Goal: Task Accomplishment & Management: Manage account settings

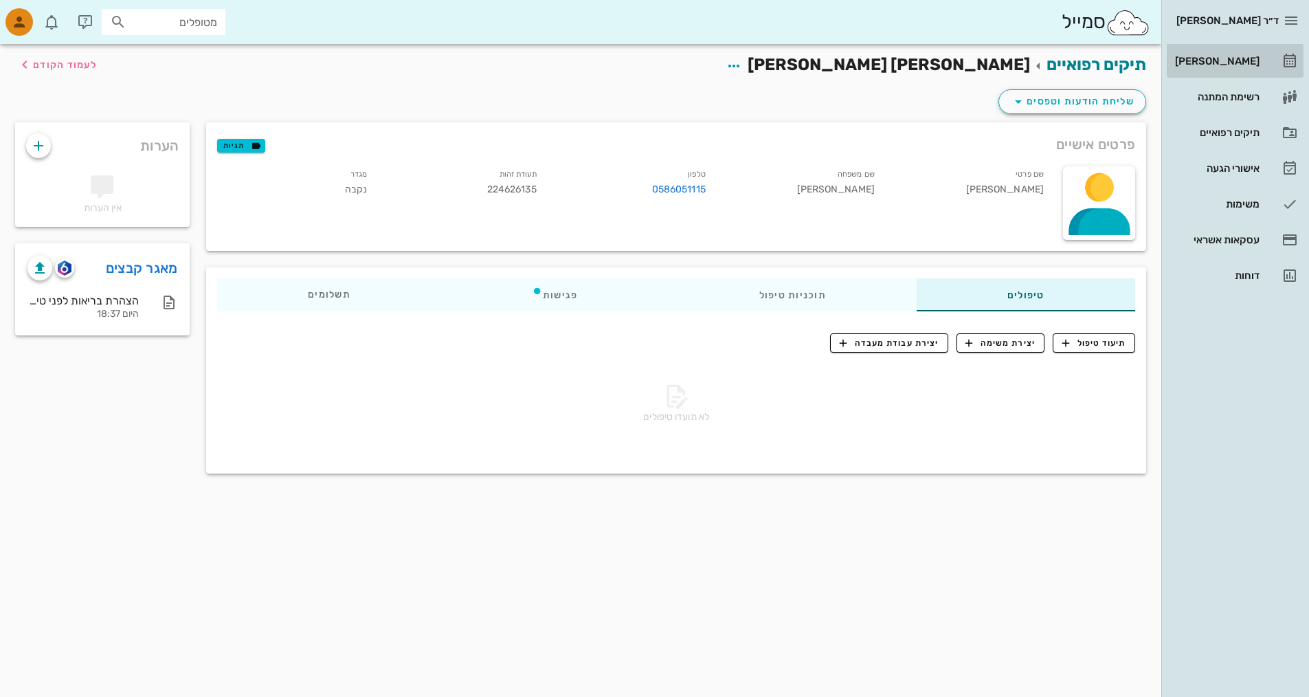
click at [1240, 59] on div "[PERSON_NAME]" at bounding box center [1216, 61] width 87 height 11
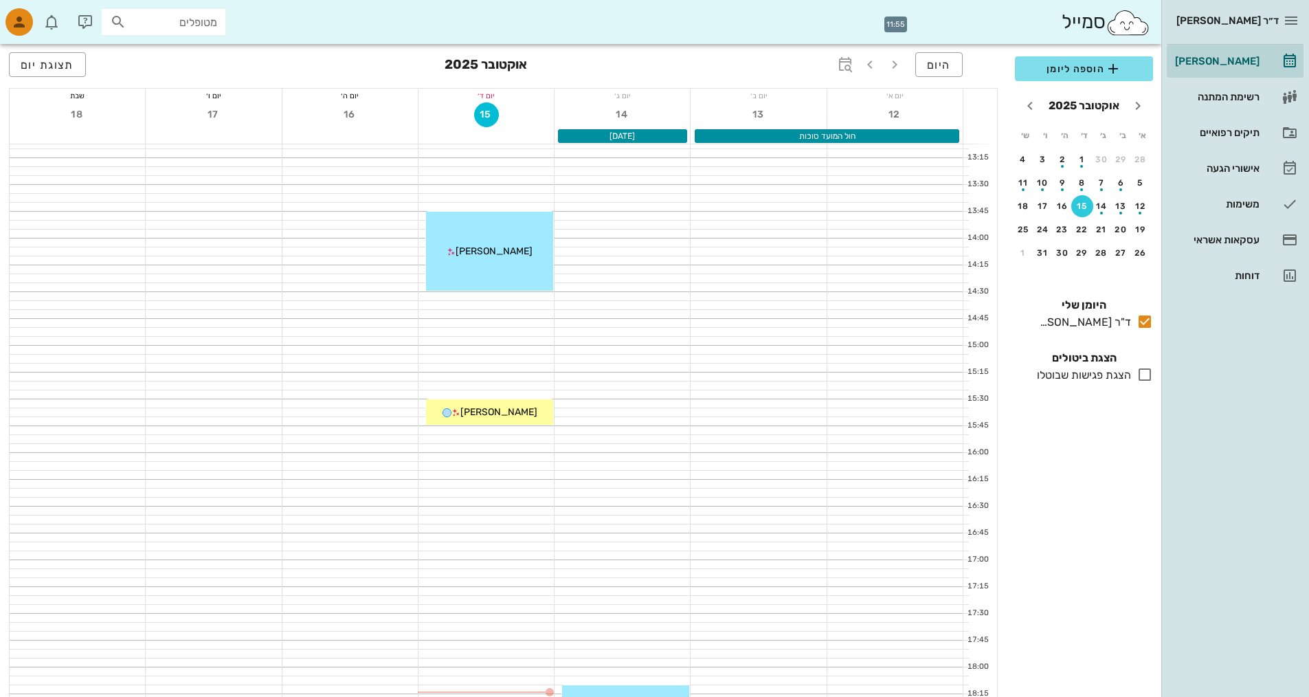
scroll to position [689, 0]
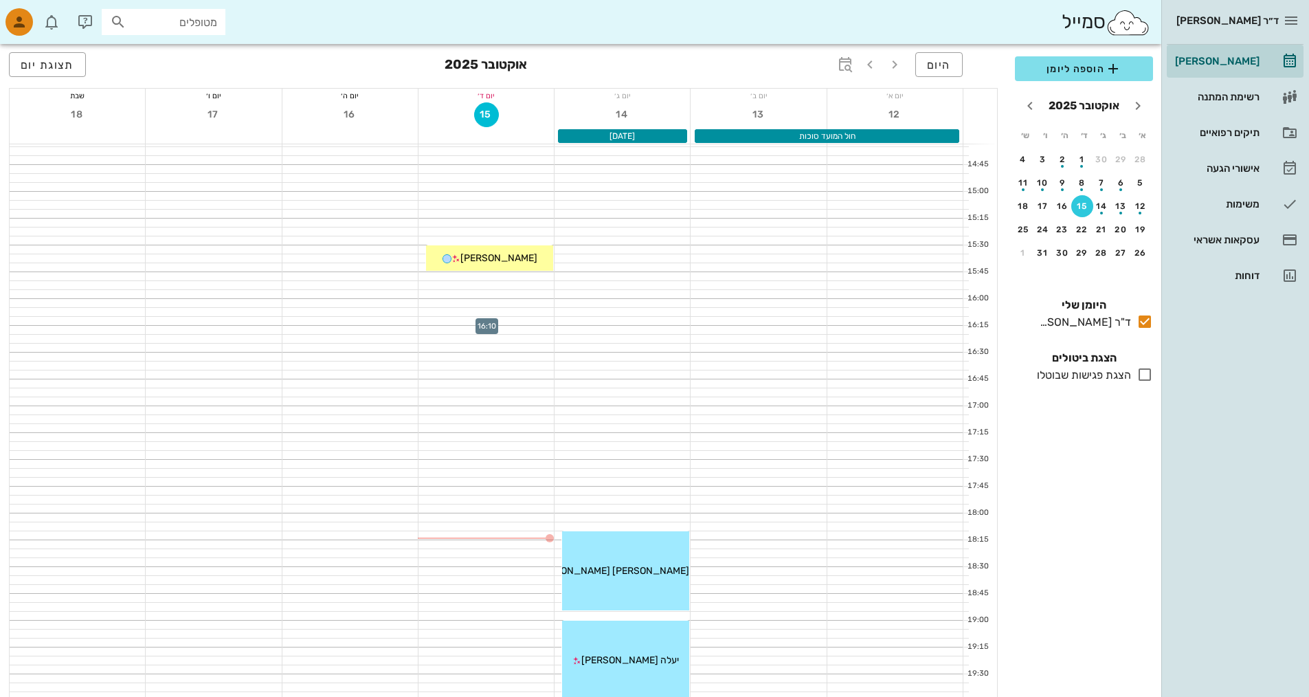
click at [511, 324] on div at bounding box center [486, 321] width 135 height 8
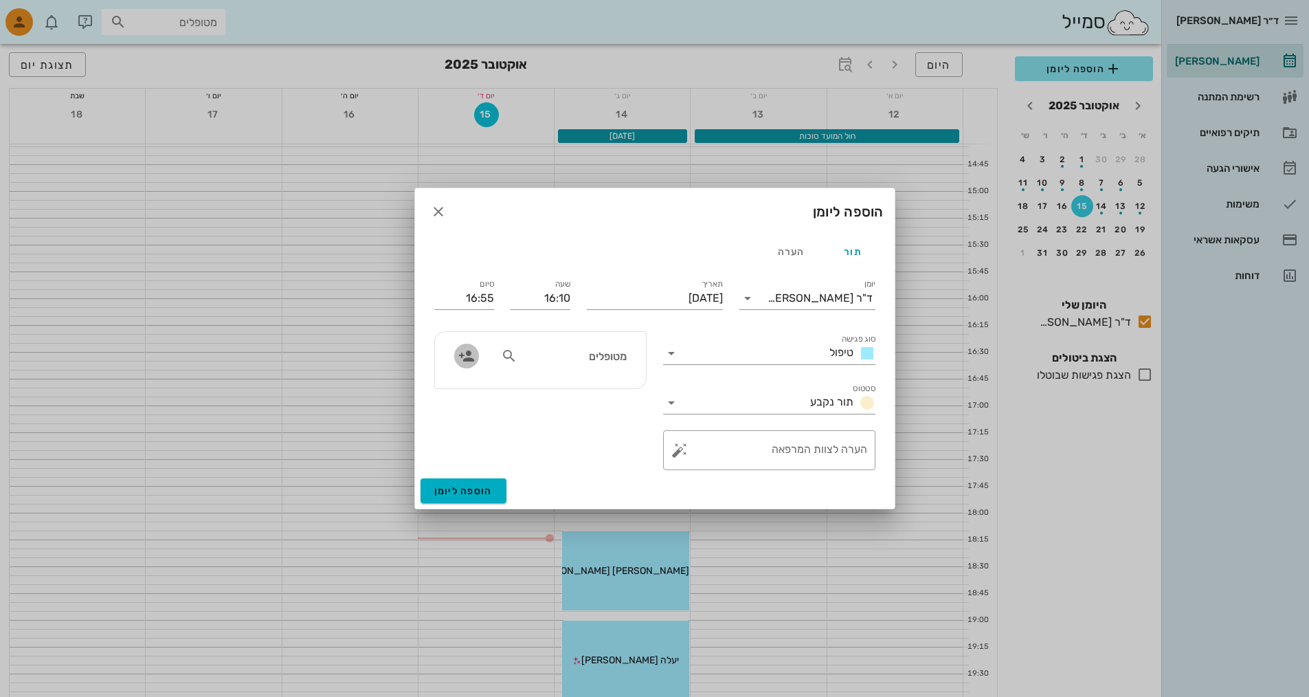
click at [464, 359] on icon "button" at bounding box center [466, 356] width 16 height 16
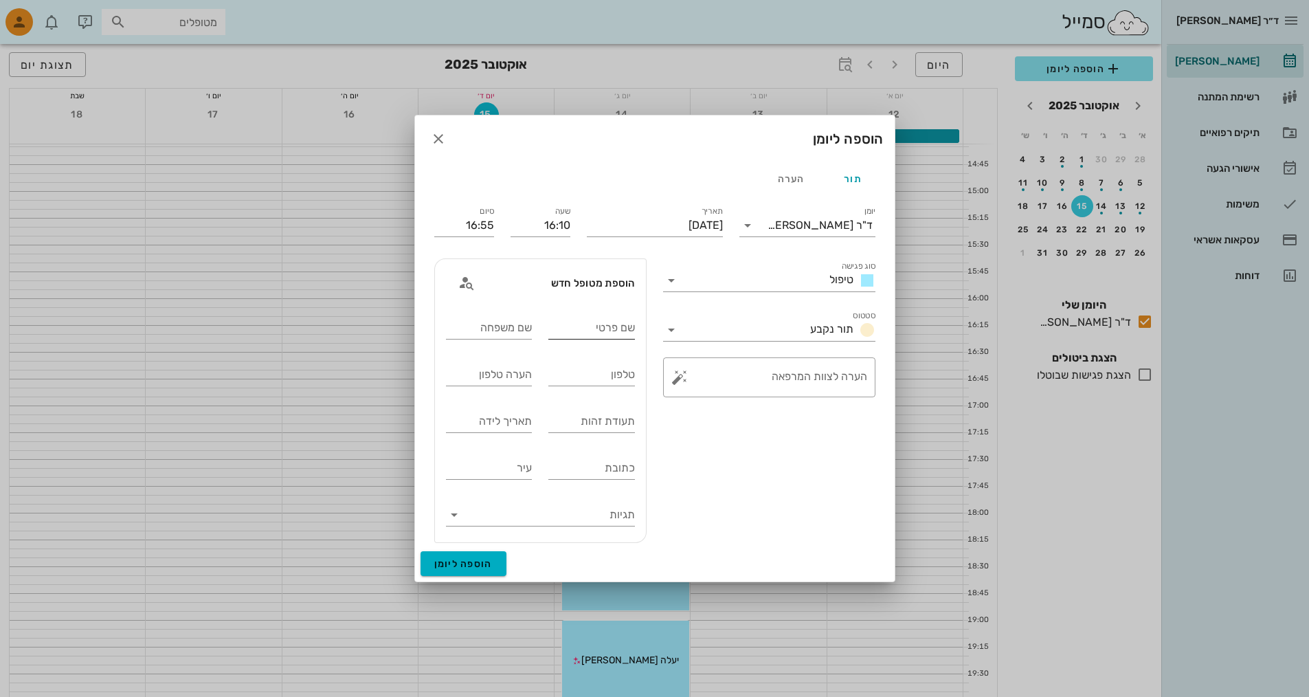
click at [601, 326] on div "שם פרטי" at bounding box center [592, 328] width 87 height 22
type input ","
type input "[PERSON_NAME]"
click at [516, 326] on input "שם משפחה" at bounding box center [489, 328] width 87 height 22
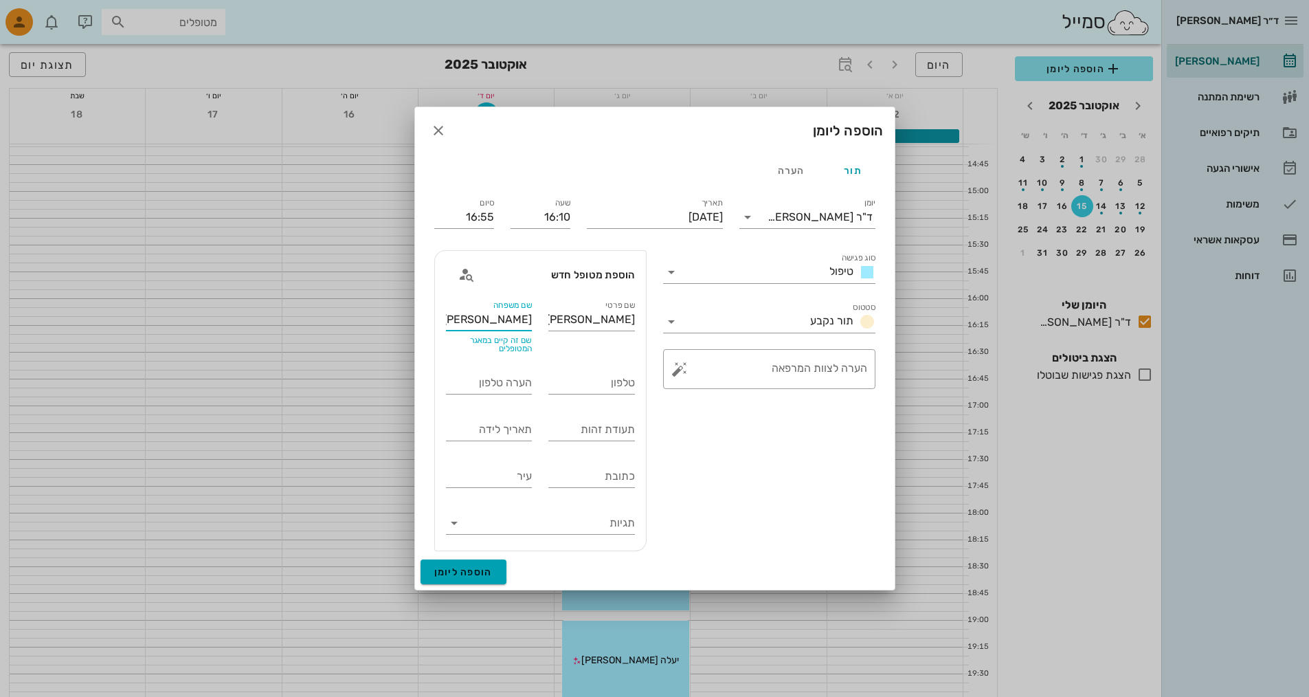
type input "[PERSON_NAME]"
click at [476, 568] on span "הוספה ליומן" at bounding box center [463, 572] width 58 height 12
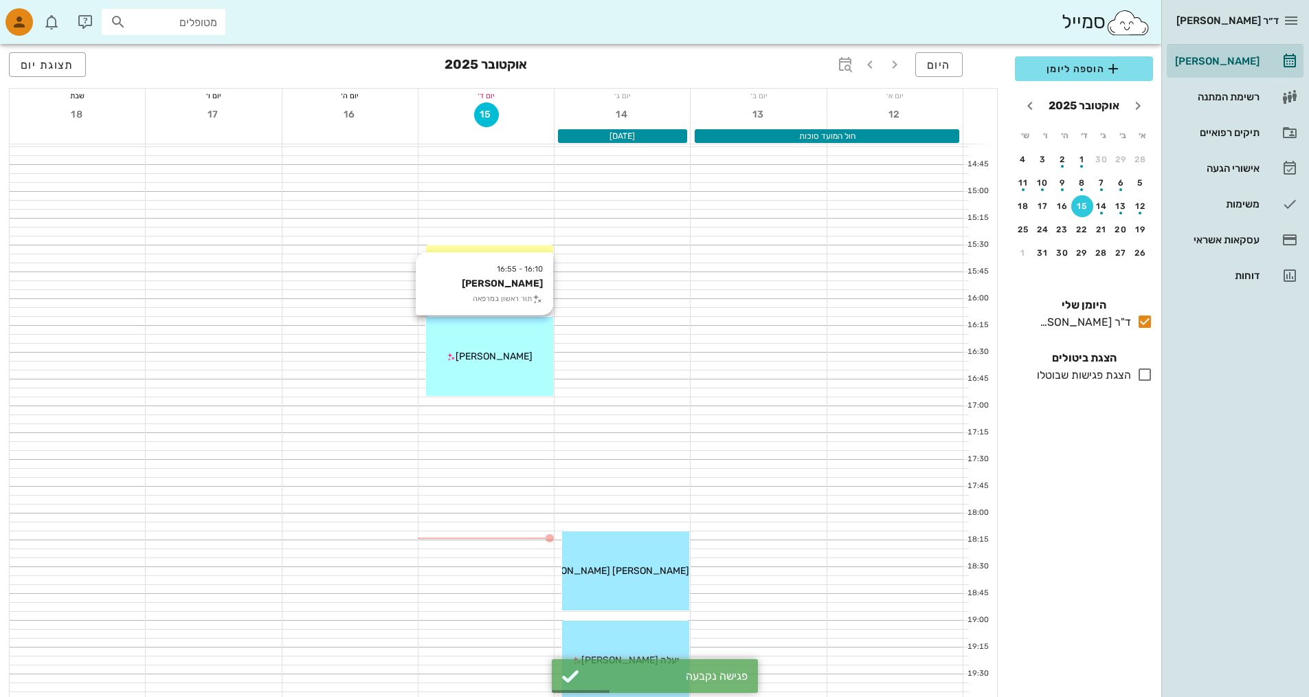
click at [496, 345] on div "16:10 - 16:55 [PERSON_NAME] תור ראשון במרפאה [PERSON_NAME]" at bounding box center [489, 356] width 127 height 79
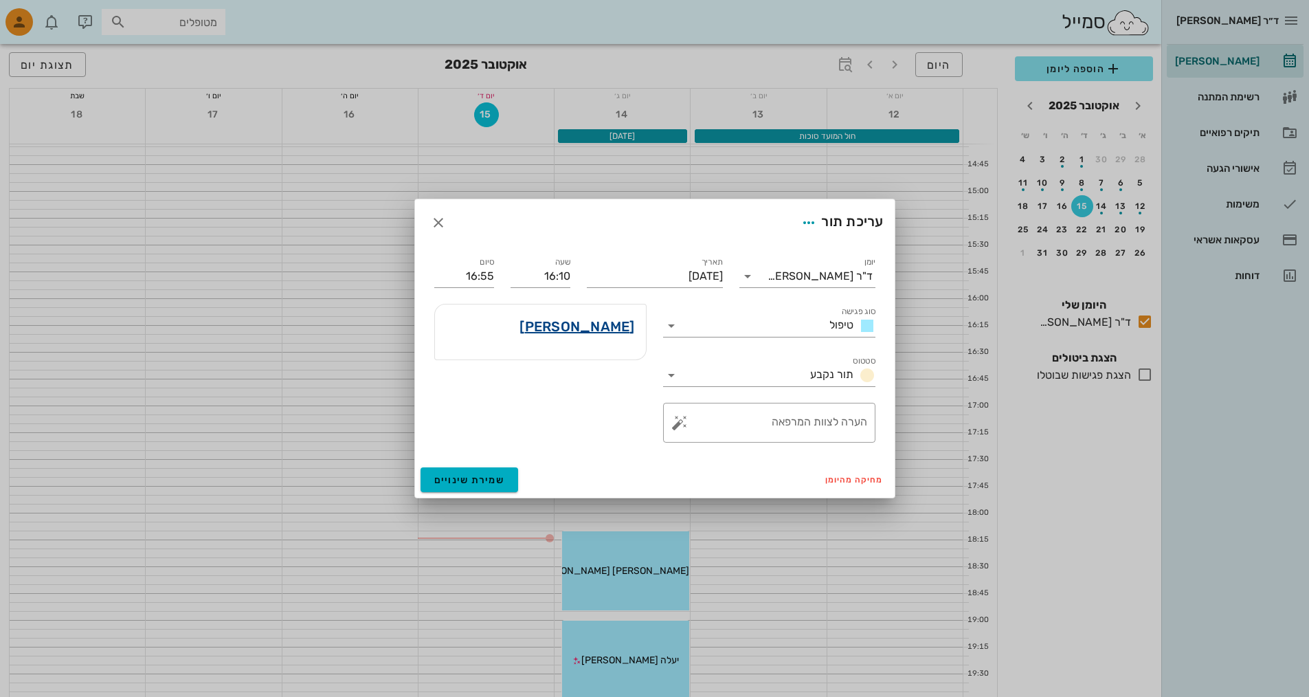
click at [590, 329] on link "[PERSON_NAME]" at bounding box center [577, 327] width 115 height 22
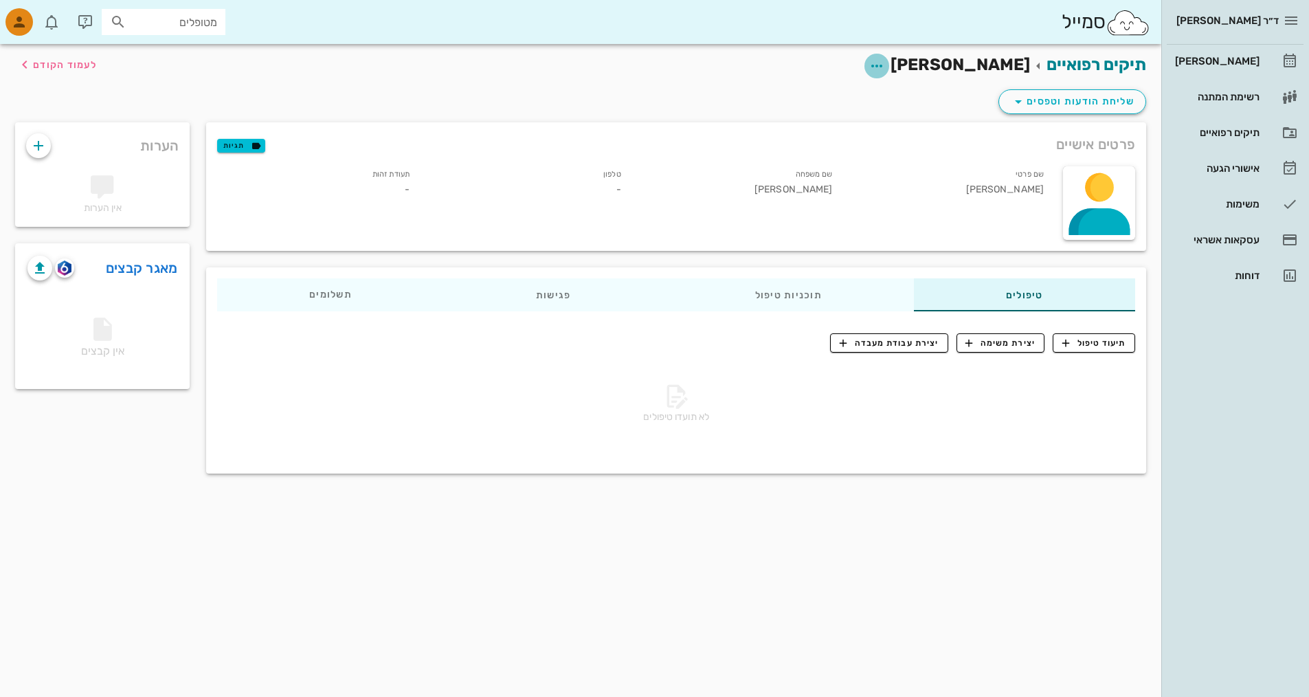
click at [885, 67] on icon "button" at bounding box center [877, 66] width 16 height 16
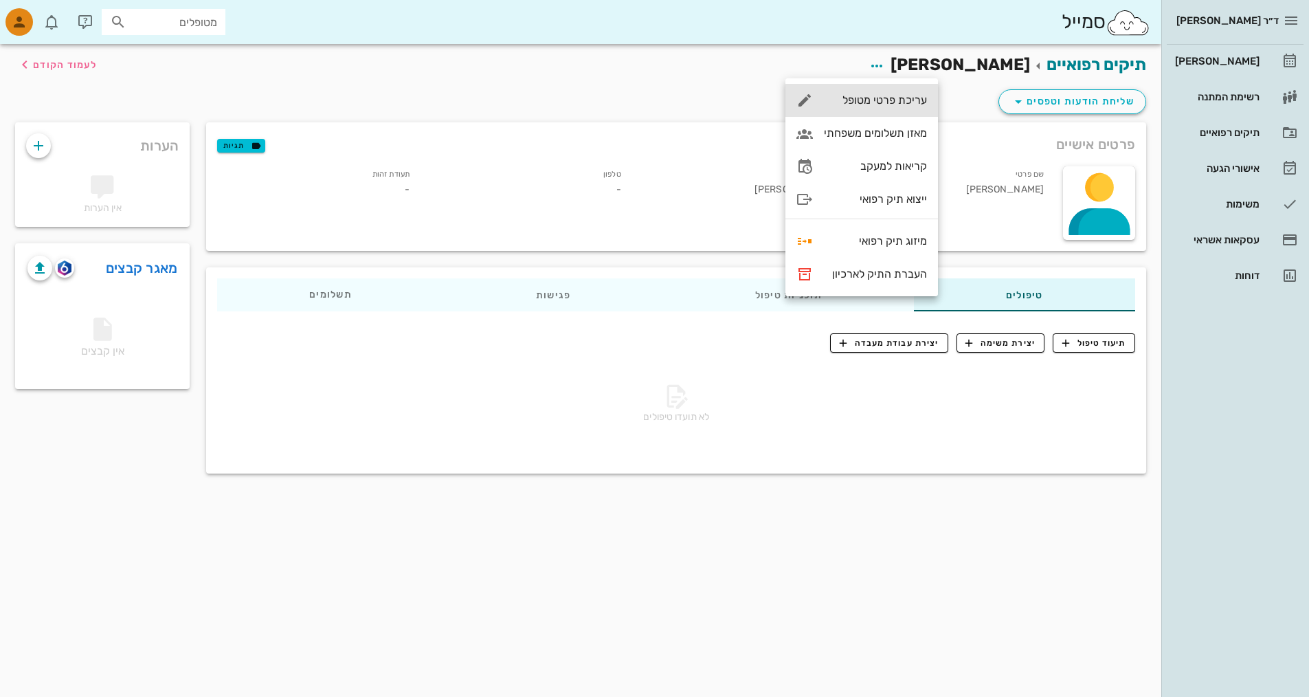
click at [911, 98] on div "עריכת פרטי מטופל" at bounding box center [875, 99] width 103 height 13
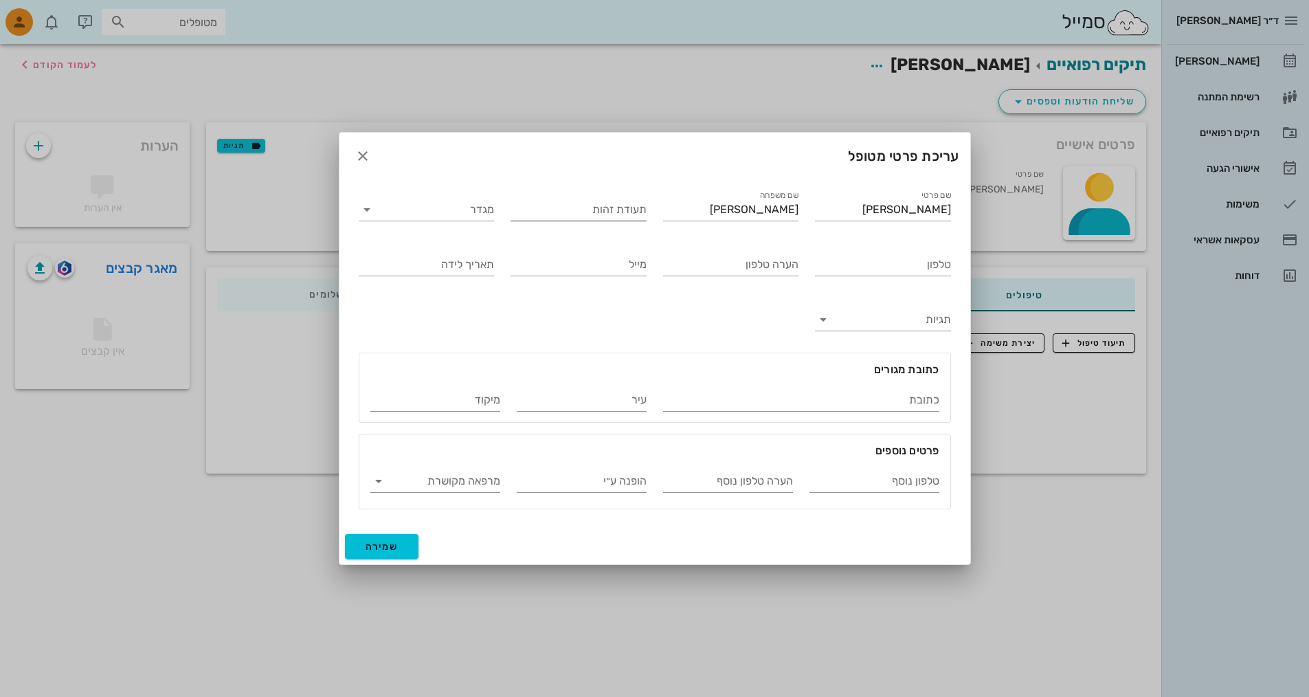
click at [594, 213] on input "תעודת זהות" at bounding box center [579, 210] width 136 height 22
type input "040710469"
click at [443, 259] on input "תאריך לידה" at bounding box center [427, 265] width 136 height 22
type input "[DATE]"
click at [564, 258] on input "מייל" at bounding box center [579, 265] width 136 height 22
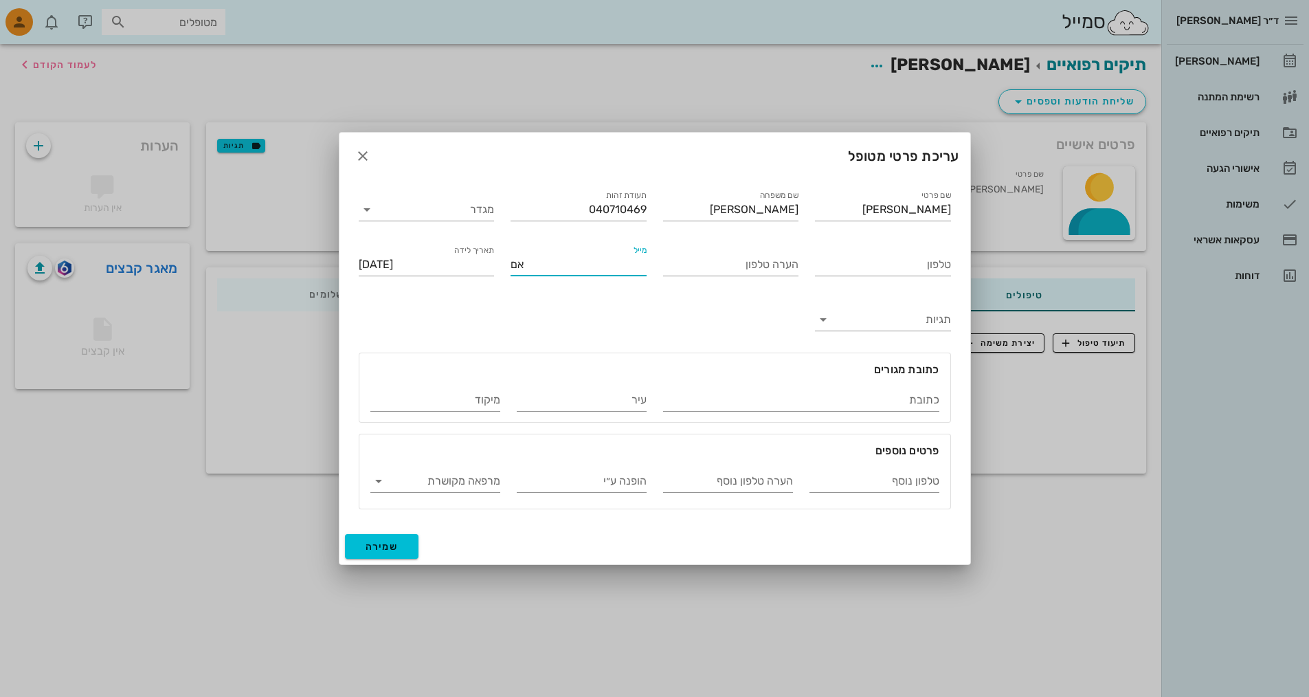
type input "א"
type input "[EMAIL_ADDRESS][DOMAIN_NAME]"
click at [881, 261] on input "טלפון" at bounding box center [883, 265] width 136 height 22
type input "0502646628"
click at [390, 544] on span "שמירה" at bounding box center [382, 547] width 33 height 12
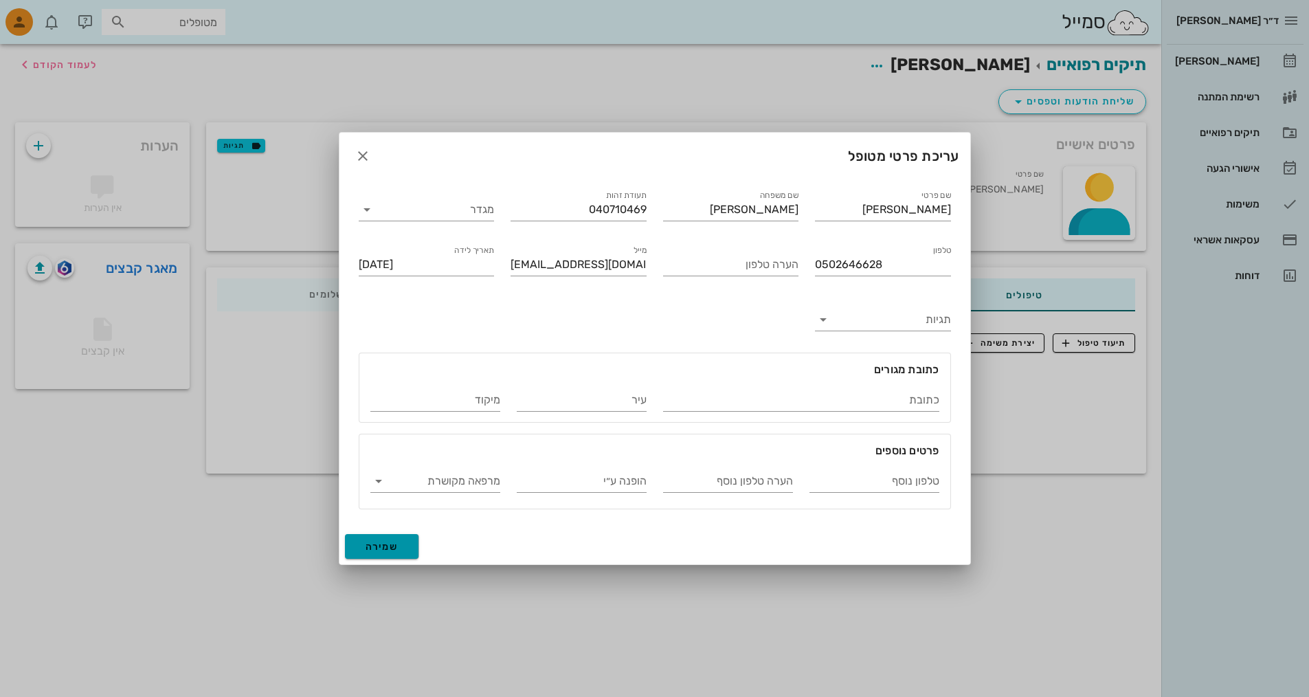
type input "[DATE]"
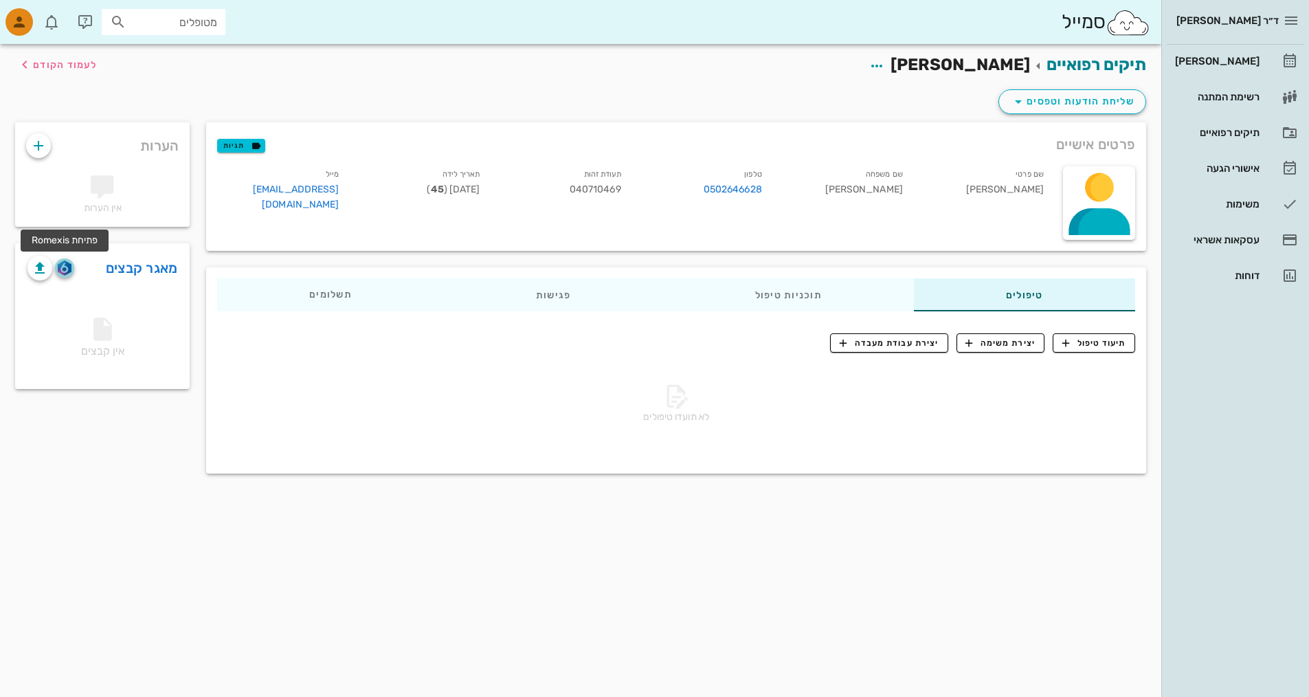
click at [64, 268] on img "button" at bounding box center [64, 268] width 13 height 15
click at [63, 269] on img "button" at bounding box center [64, 268] width 13 height 15
click at [563, 671] on div "תיקים רפואיים [PERSON_NAME] לעמוד הקודם שליחת הודעות וטפסים פרטים אישיים תגיות …" at bounding box center [581, 370] width 1162 height 653
